Goal: Transaction & Acquisition: Purchase product/service

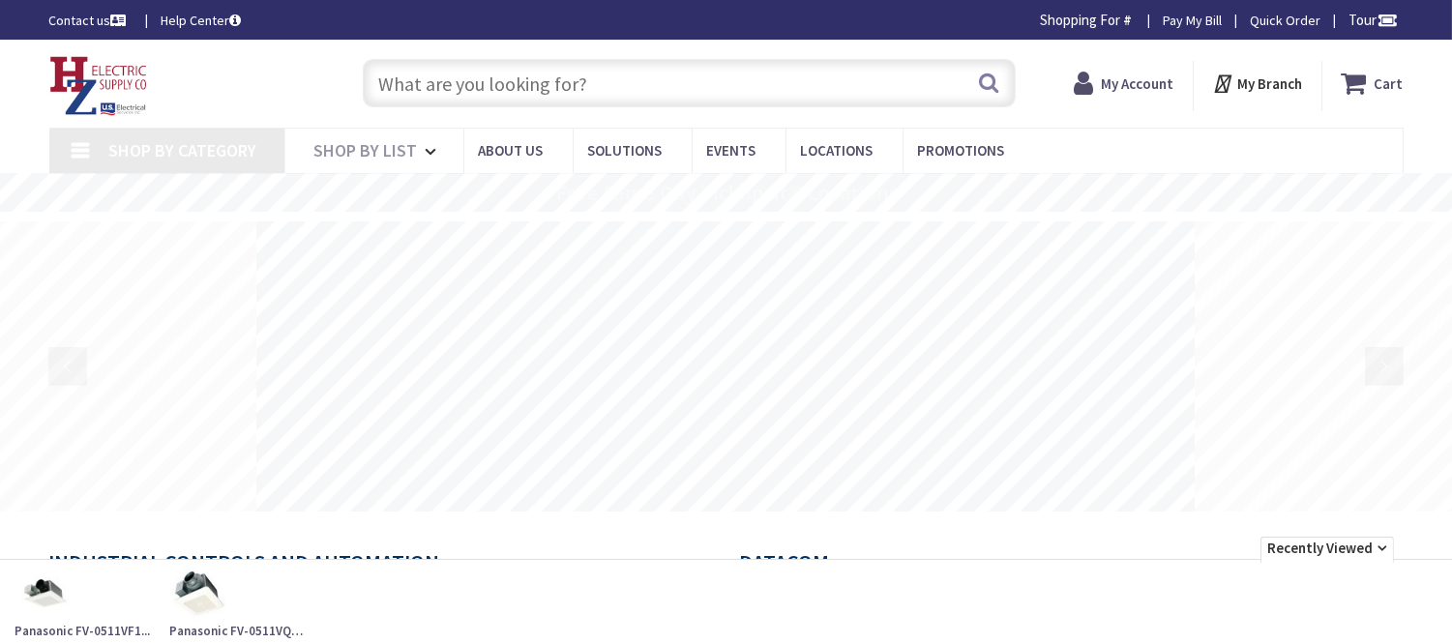
click at [427, 75] on input "text" at bounding box center [689, 83] width 653 height 48
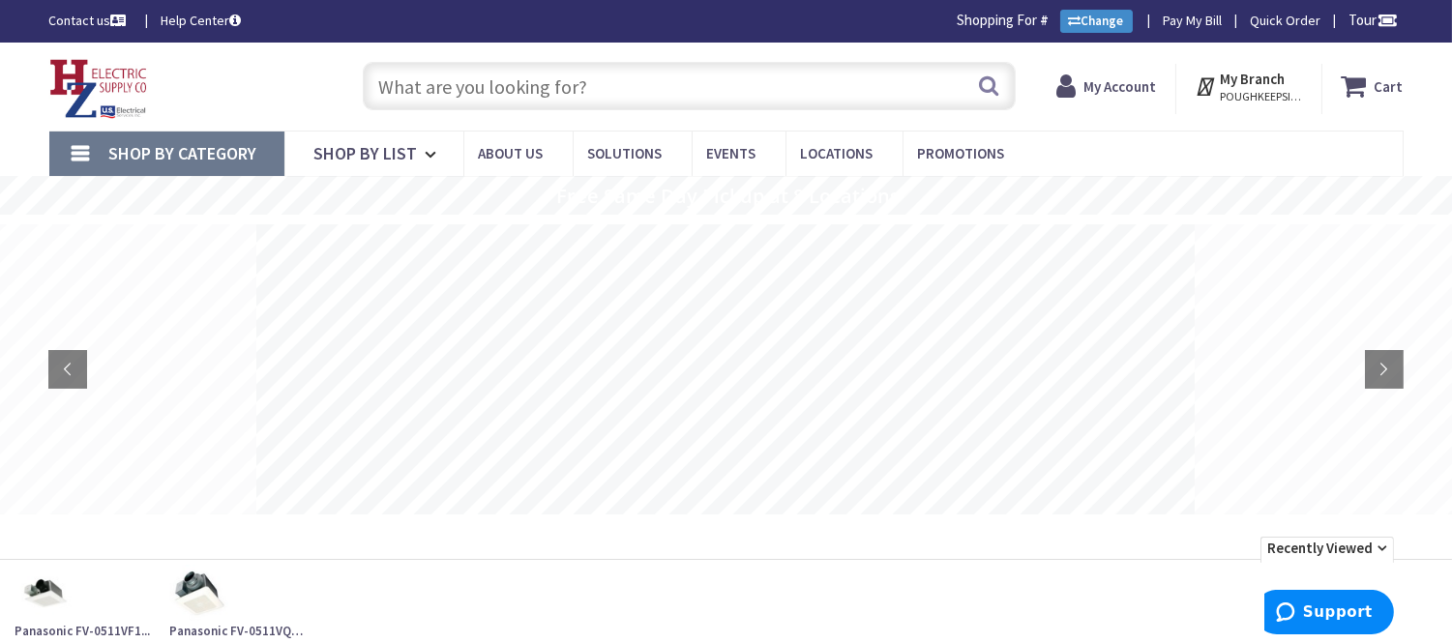
type input "[PERSON_NAME] Corners Rd, [GEOGRAPHIC_DATA], [GEOGRAPHIC_DATA]"
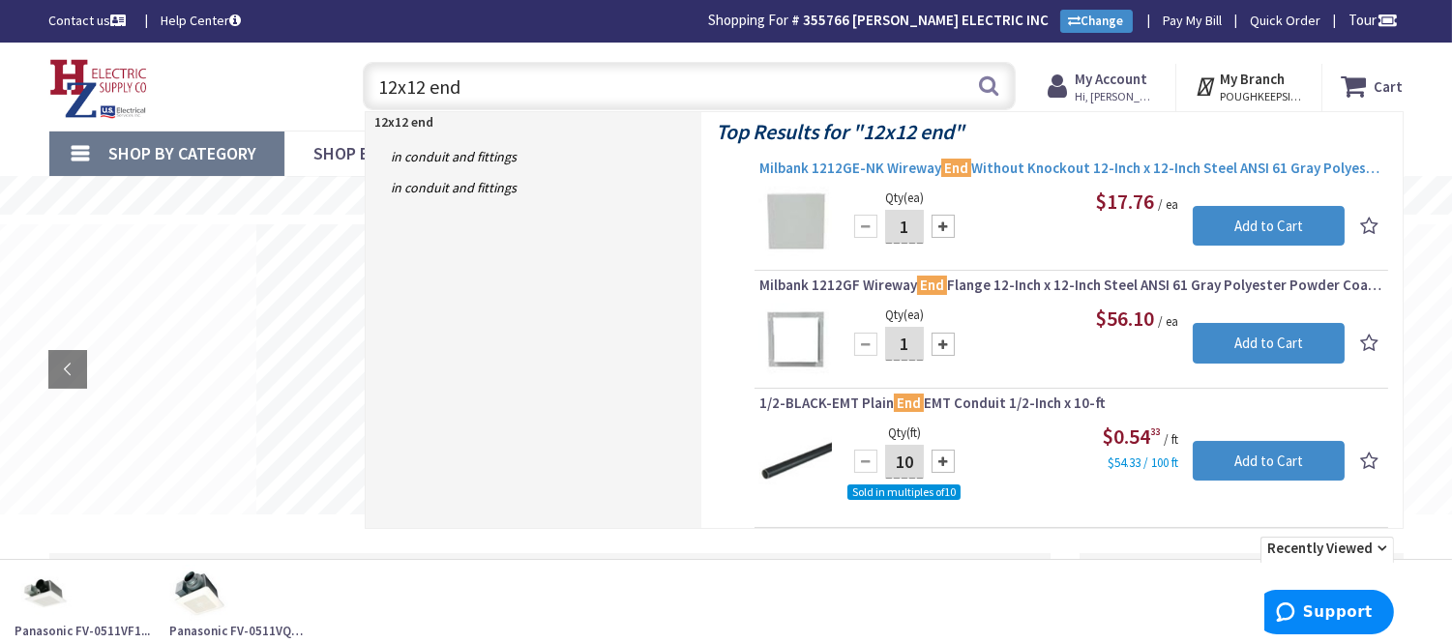
type input "12x12 end"
click at [1028, 171] on span "Milbank 1212GE-NK Wireway End Without Knockout 12-Inch x 12-Inch Steel ANSI 61 …" at bounding box center [1072, 168] width 624 height 19
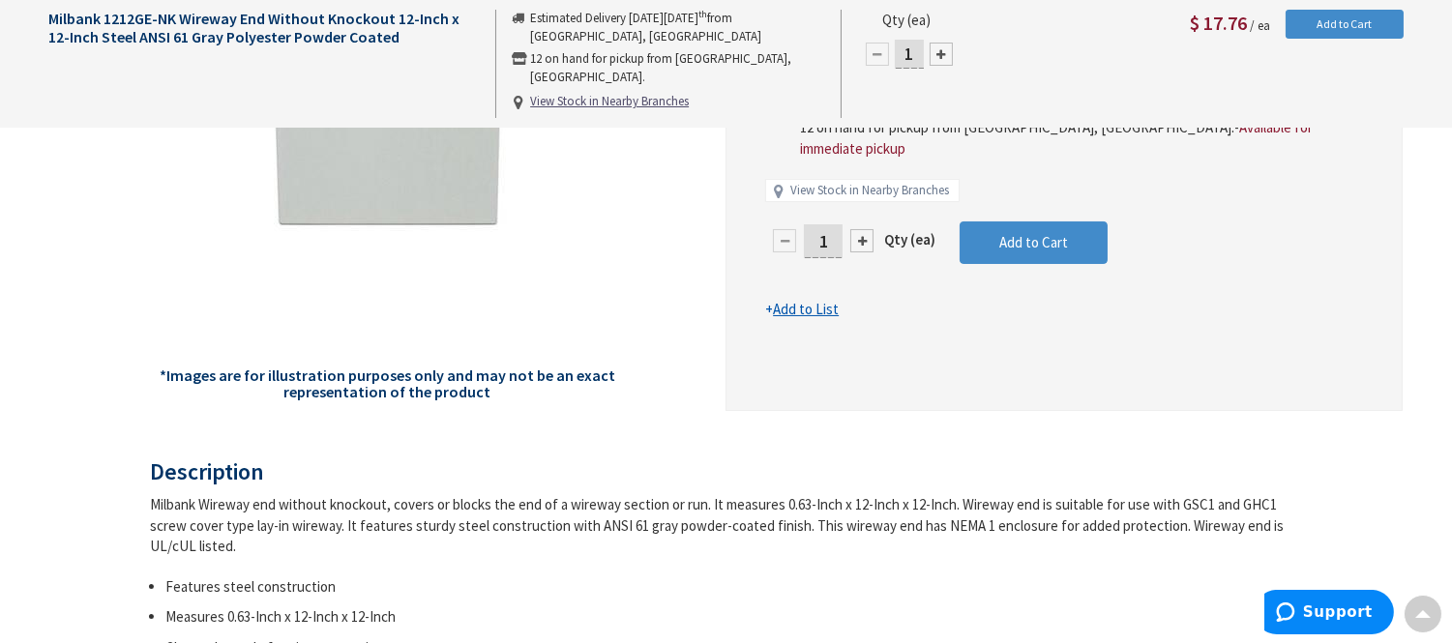
scroll to position [107, 0]
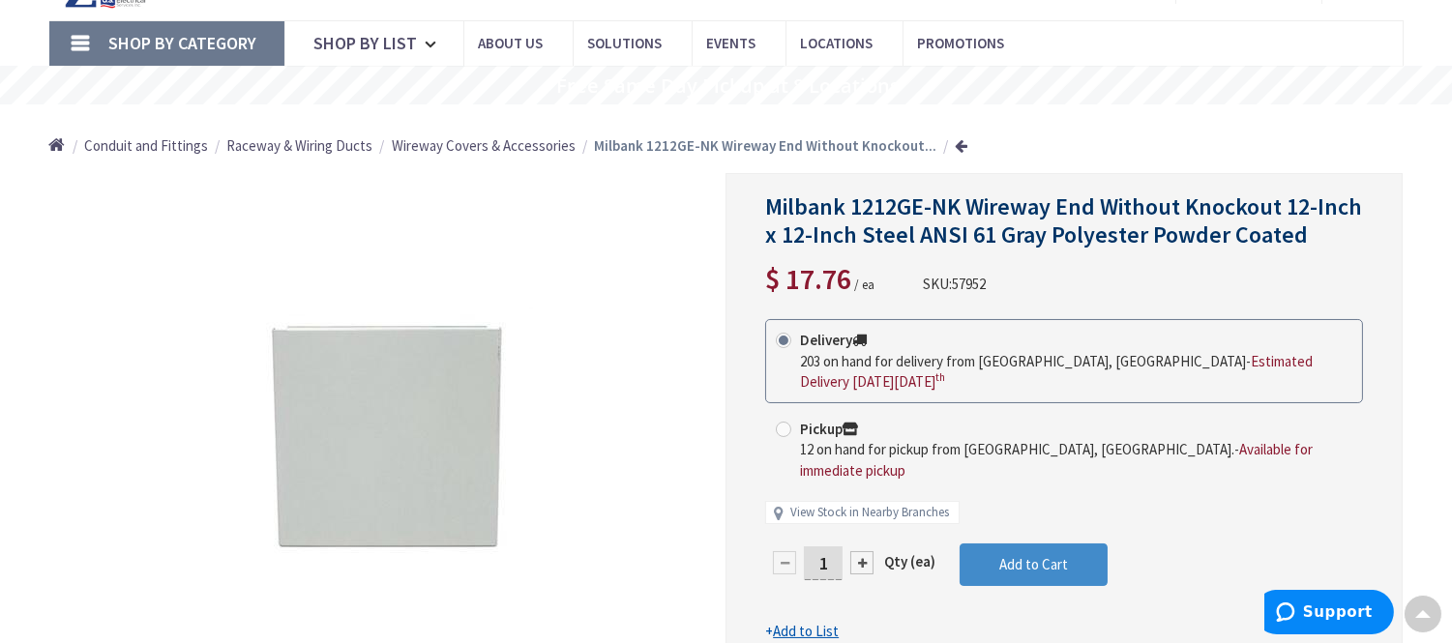
click at [863, 551] on div at bounding box center [861, 562] width 23 height 23
type input "2"
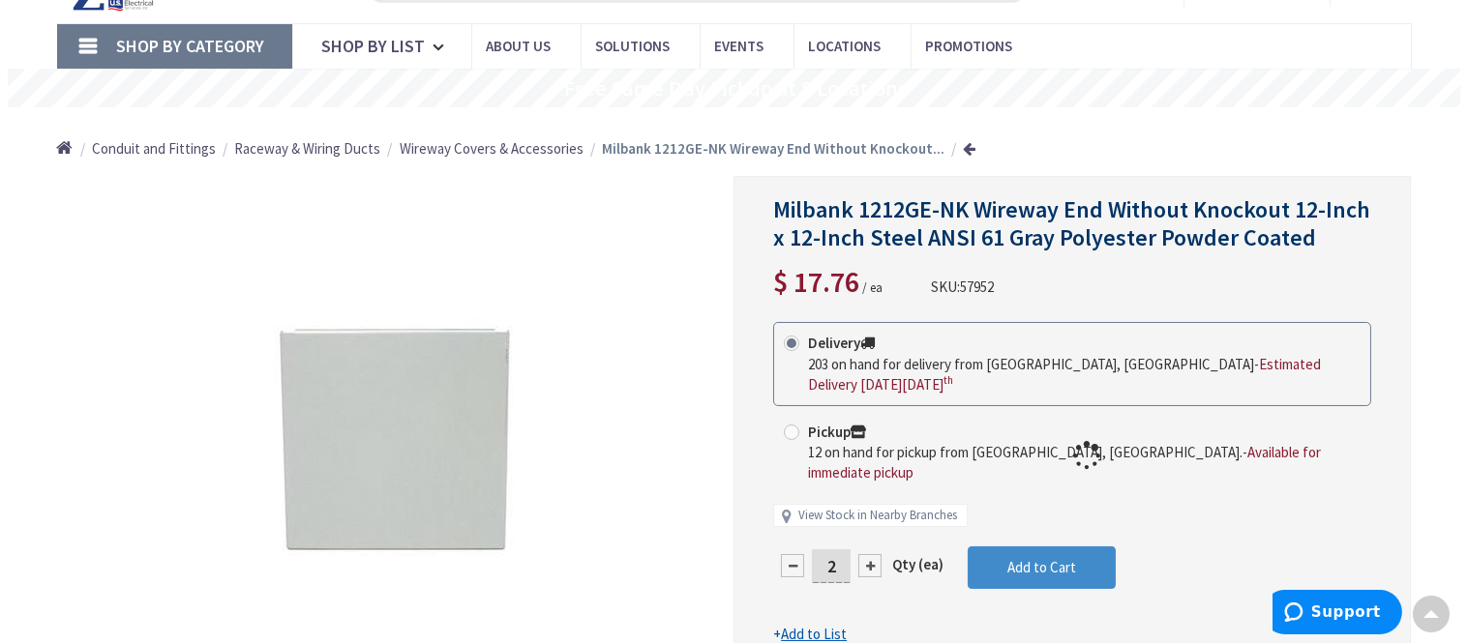
scroll to position [109, 0]
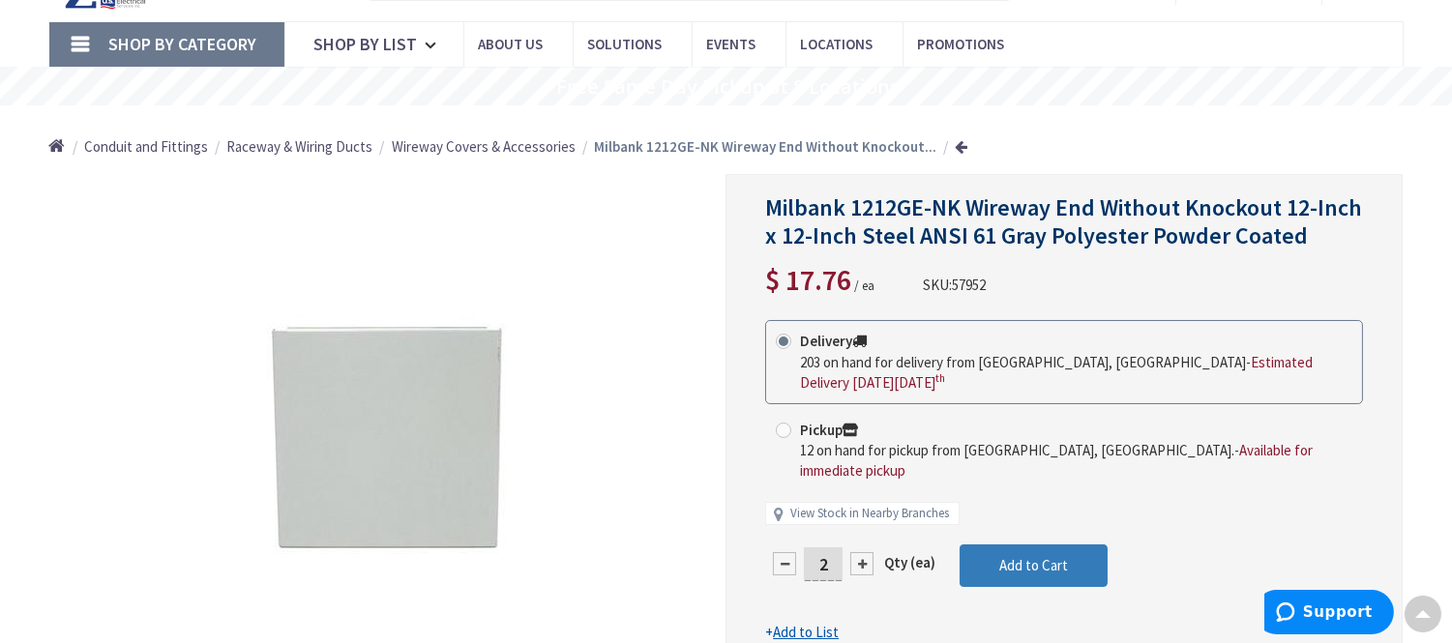
click at [994, 559] on button "Add to Cart" at bounding box center [1034, 566] width 148 height 43
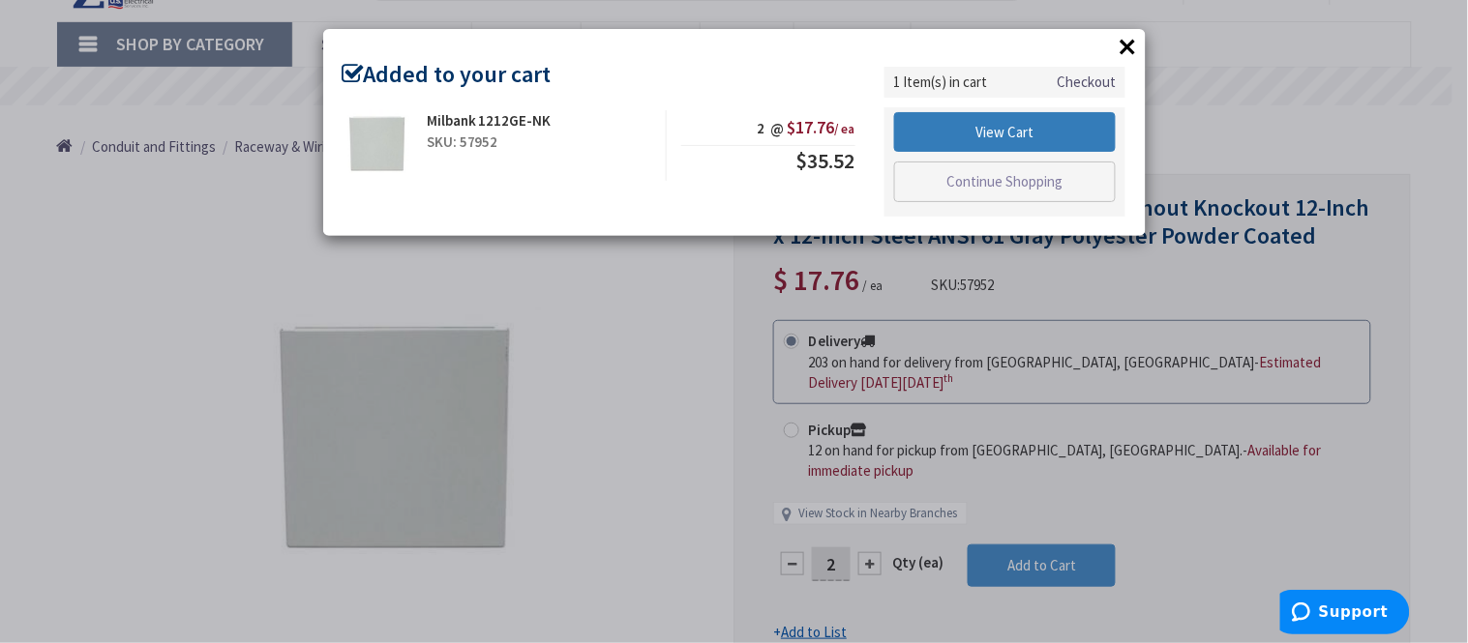
click at [972, 122] on link "View Cart" at bounding box center [1005, 132] width 223 height 41
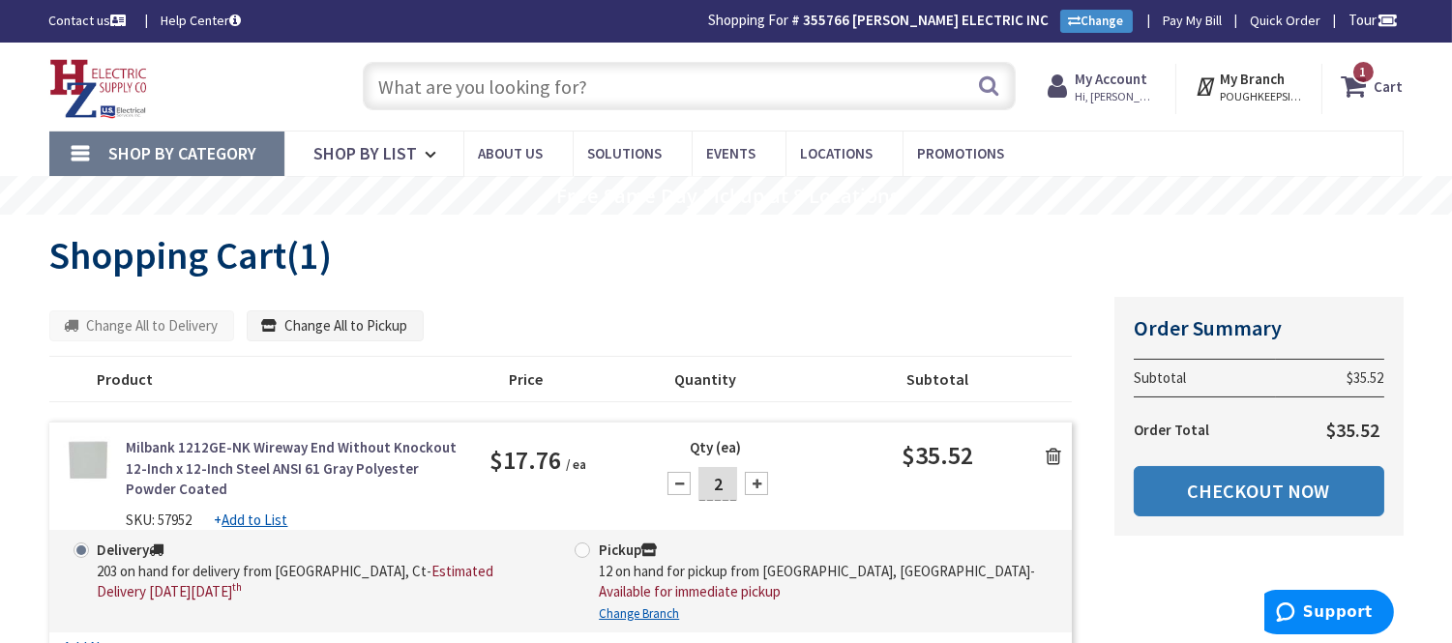
click at [1197, 480] on link "Checkout Now" at bounding box center [1259, 491] width 251 height 50
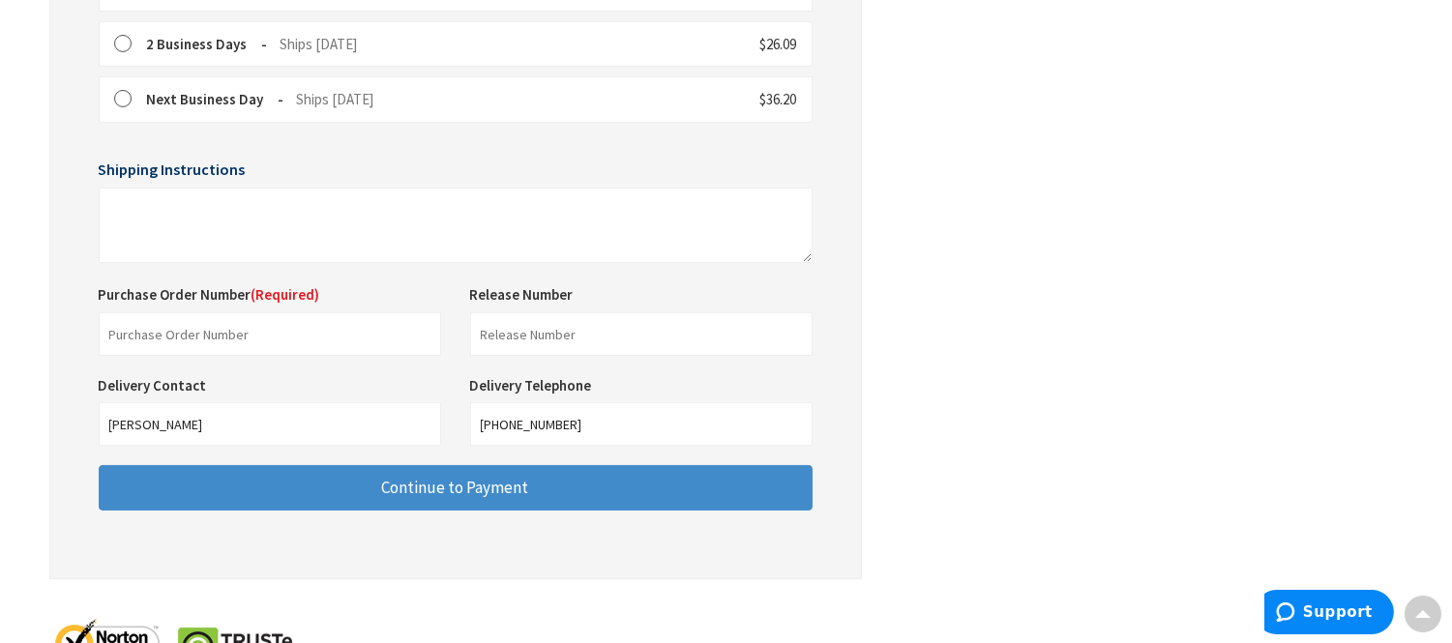
scroll to position [714, 0]
click at [164, 342] on input "text" at bounding box center [270, 334] width 343 height 44
click at [169, 341] on input "text" at bounding box center [270, 334] width 343 height 44
type input "Valkyria main house"
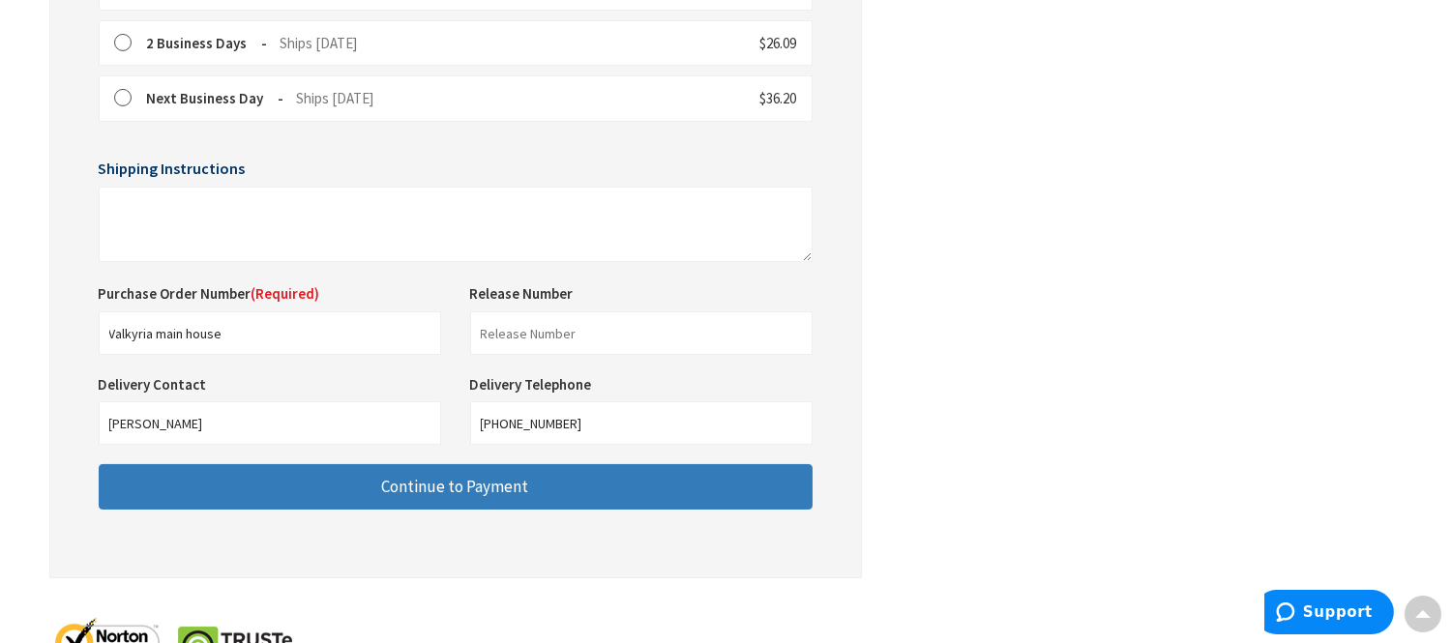
click at [314, 487] on button "Continue to Payment" at bounding box center [456, 486] width 714 height 45
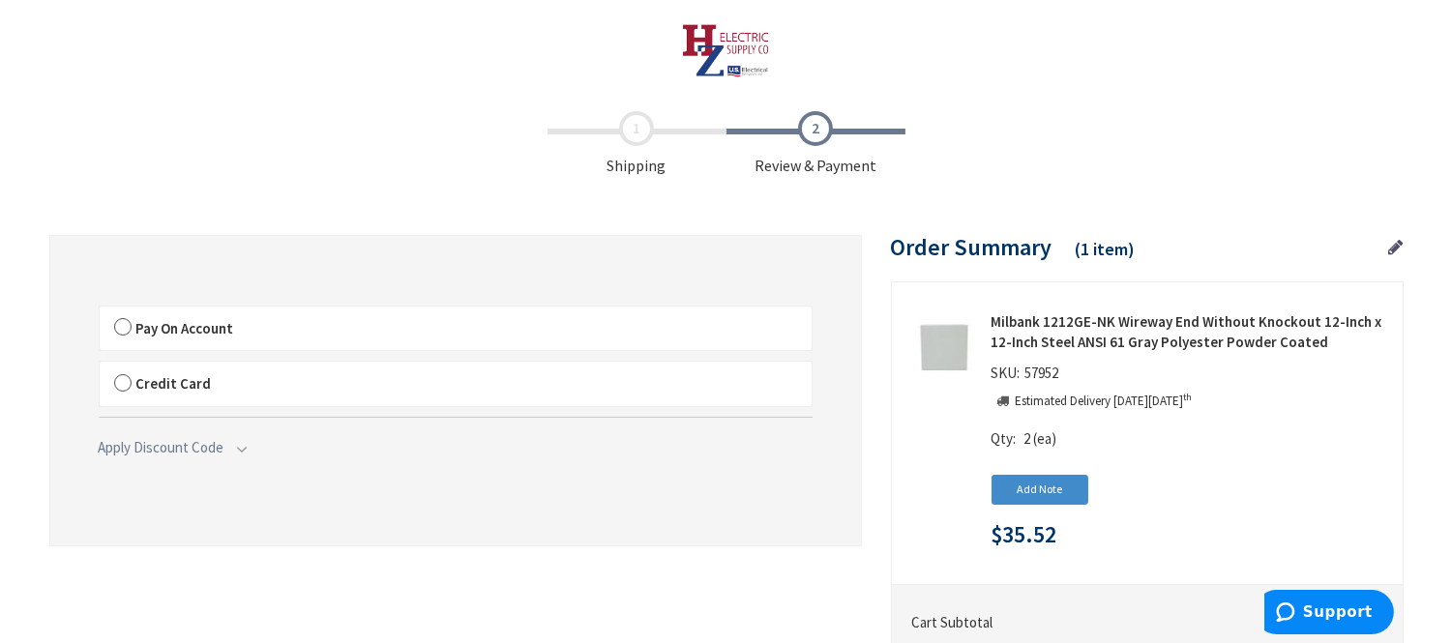
click at [123, 324] on label "Pay On Account" at bounding box center [456, 329] width 712 height 45
click at [100, 311] on input "Pay On Account" at bounding box center [100, 311] width 0 height 0
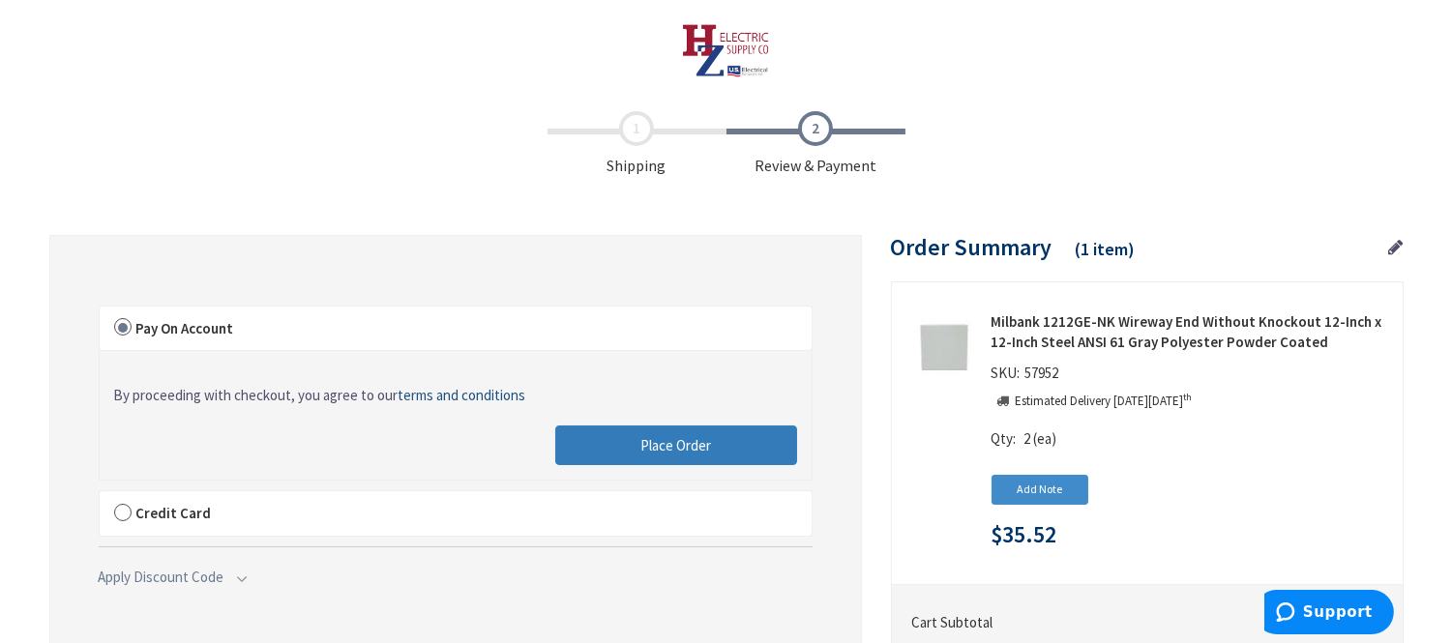
click at [690, 442] on span "Place Order" at bounding box center [676, 445] width 71 height 18
